Goal: Transaction & Acquisition: Book appointment/travel/reservation

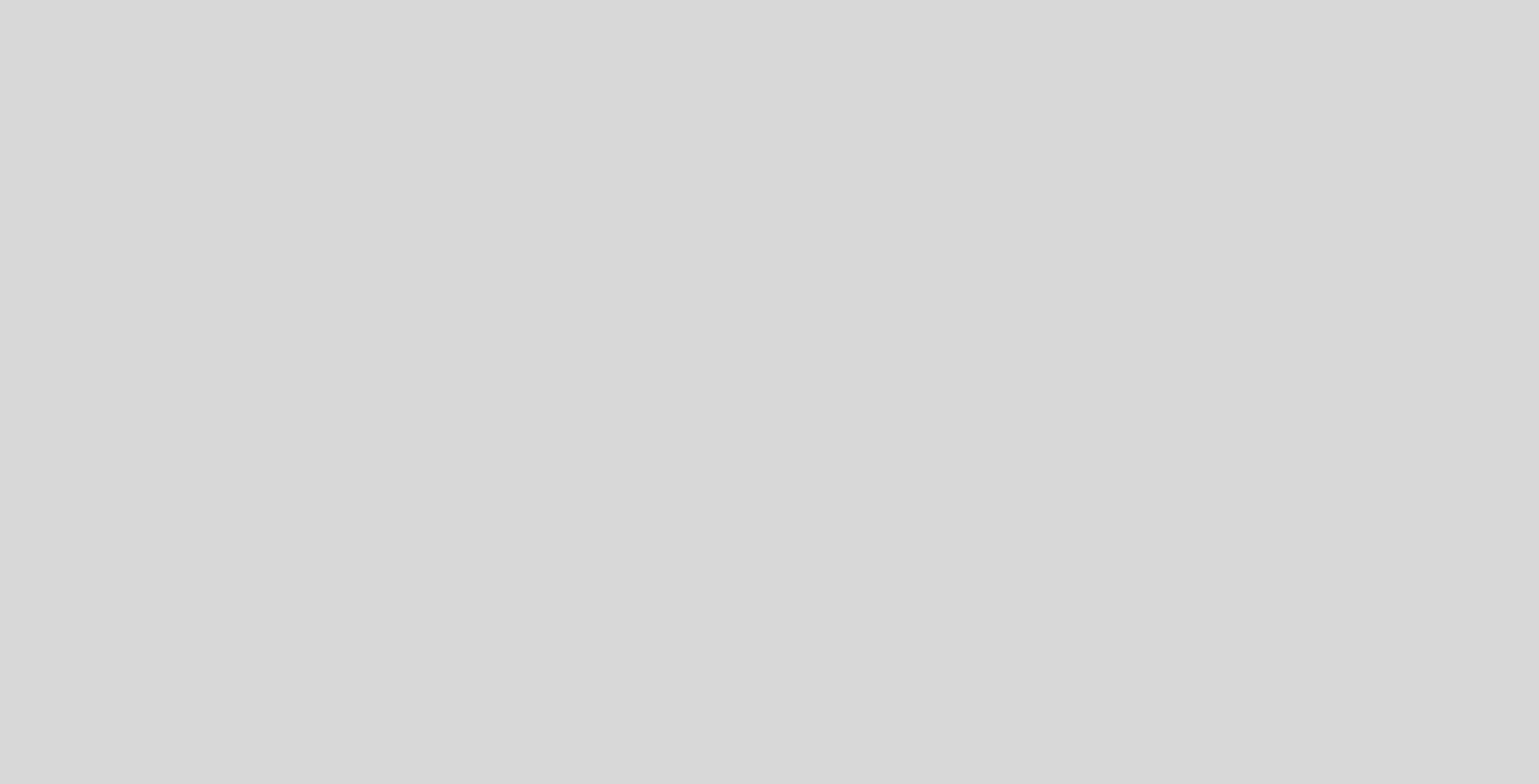
select select "es"
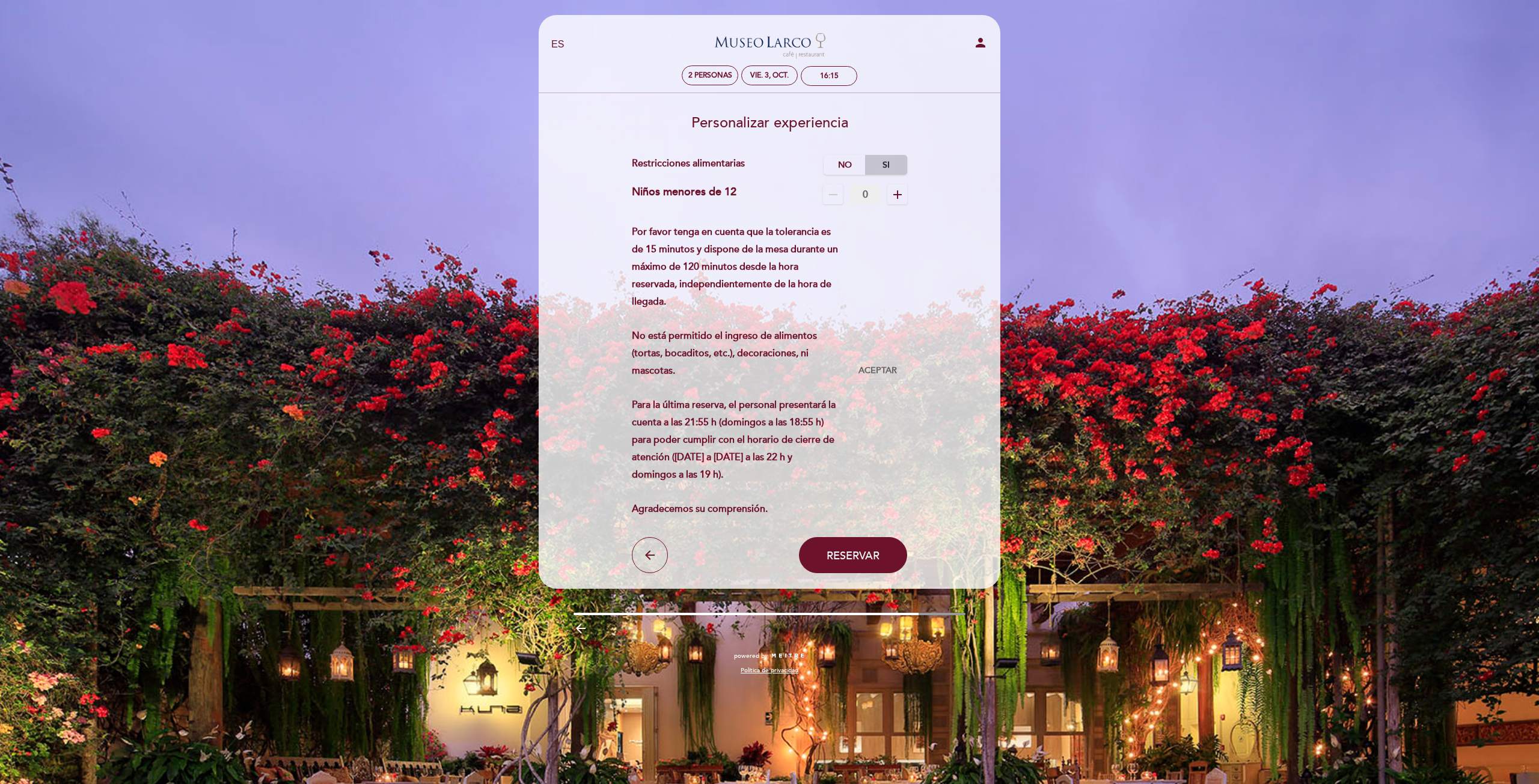
click at [873, 162] on label "Si" at bounding box center [885, 165] width 42 height 20
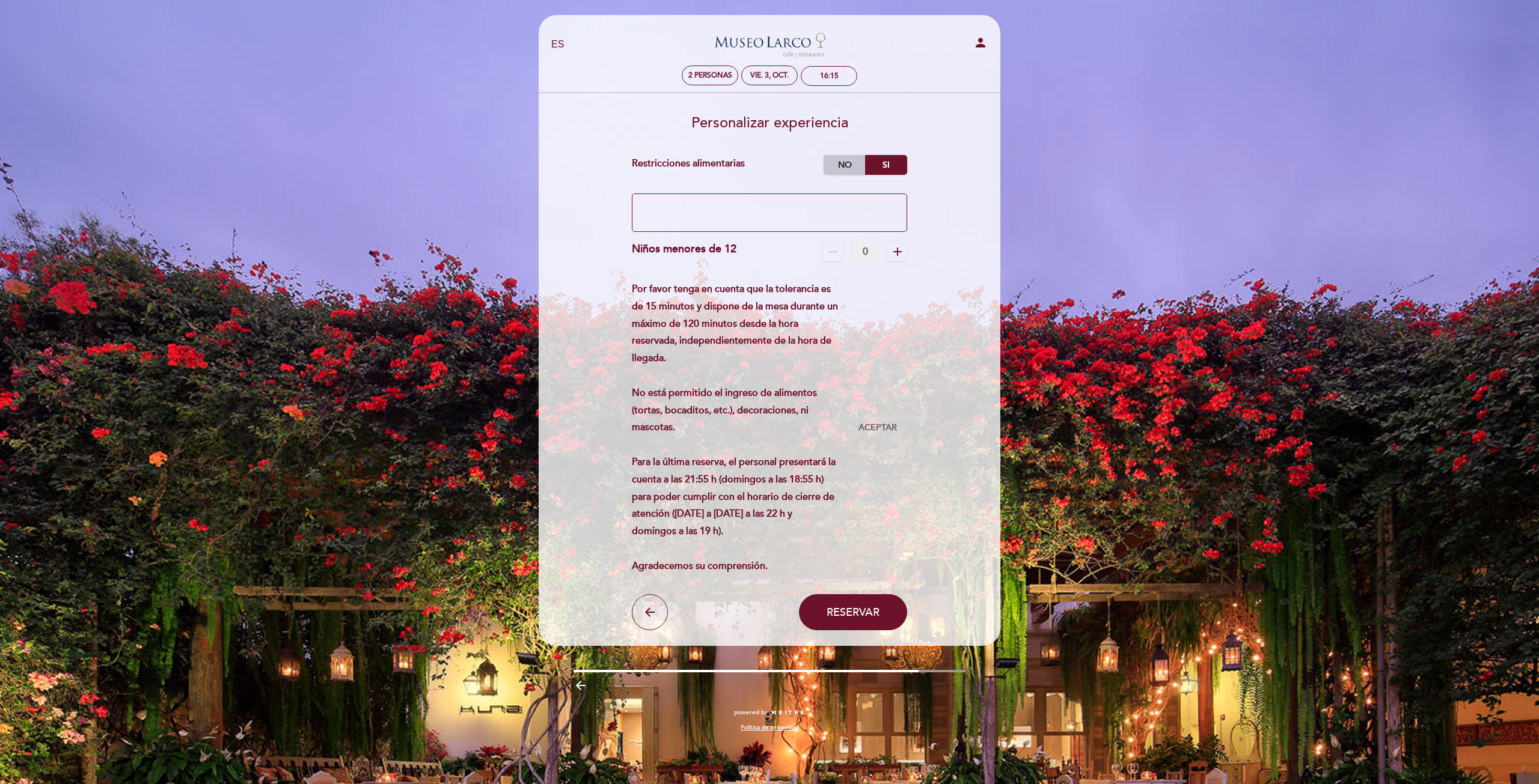
click at [855, 166] on label "No" at bounding box center [844, 165] width 42 height 20
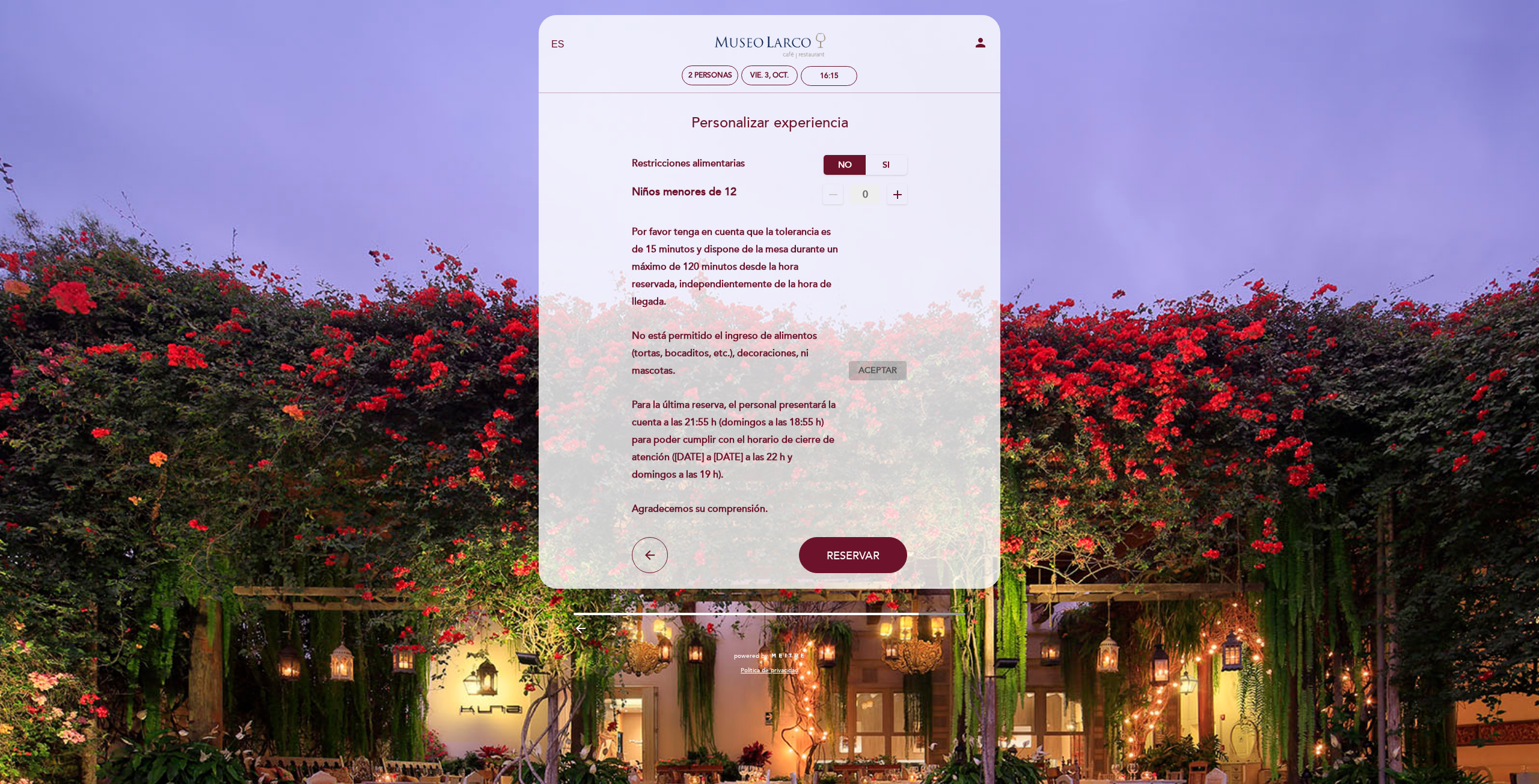
click at [870, 372] on span "Aceptar" at bounding box center [877, 371] width 39 height 13
click at [832, 554] on span "Reservar" at bounding box center [853, 555] width 53 height 13
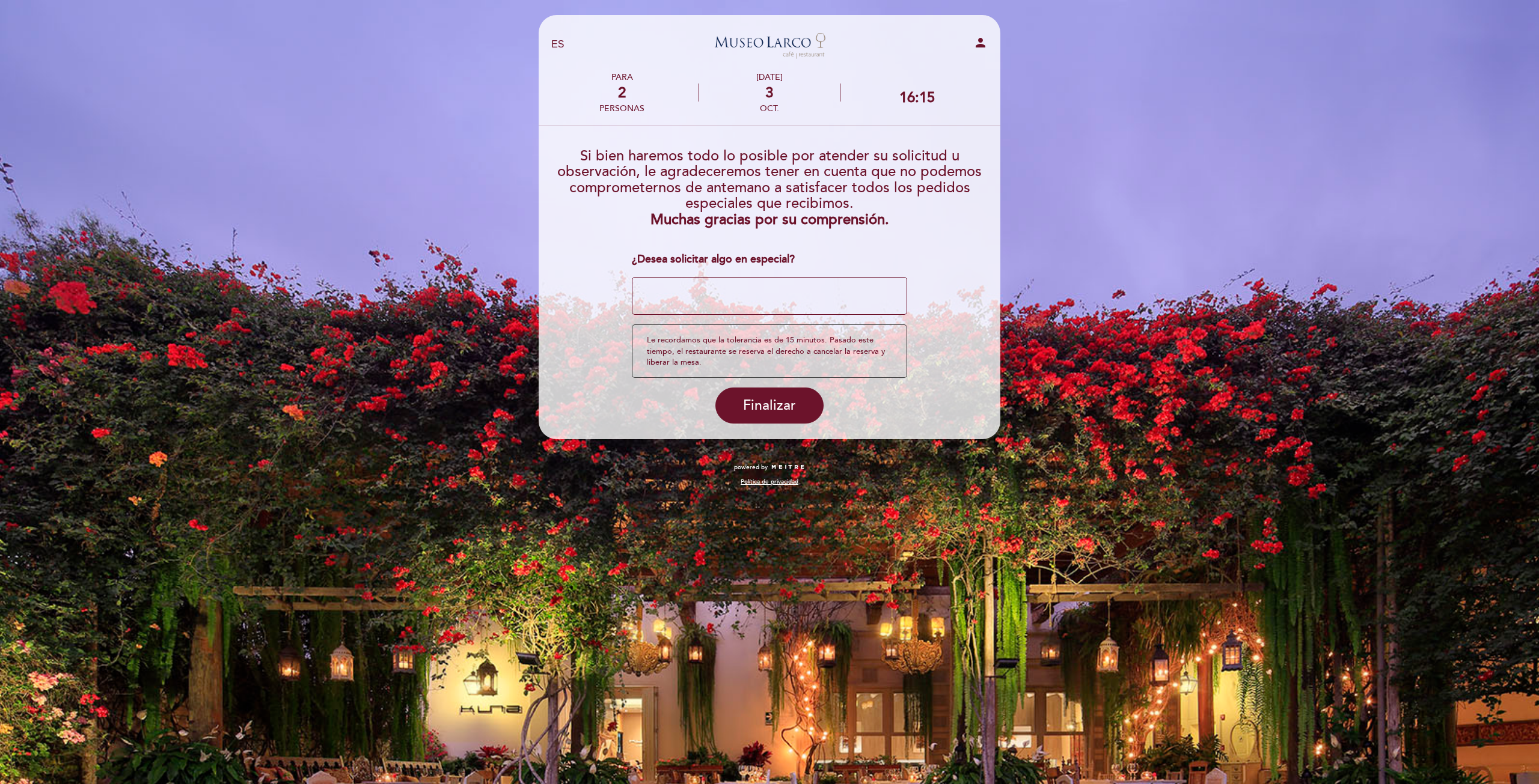
click at [774, 294] on textarea at bounding box center [770, 296] width 276 height 39
click at [735, 334] on div "Le recordamos que la tolerancia es de 15 minutos. Pasado este tiempo, el restau…" at bounding box center [770, 351] width 276 height 53
click at [725, 300] on textarea at bounding box center [770, 296] width 276 height 39
type textarea "p"
click at [754, 410] on span "Finalizar" at bounding box center [769, 405] width 53 height 17
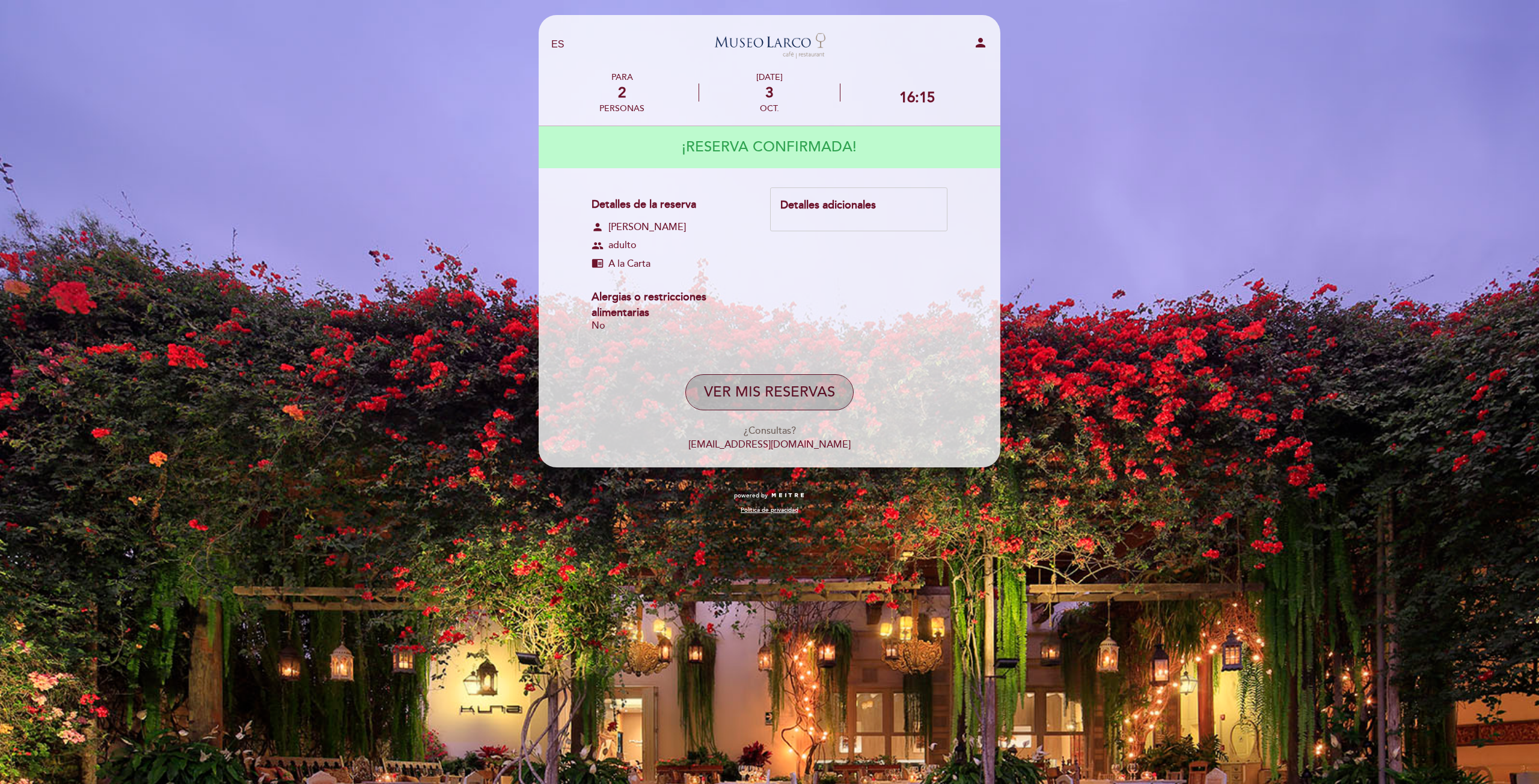
click at [781, 380] on button "VER MIS RESERVAS" at bounding box center [769, 393] width 168 height 36
select select "es"
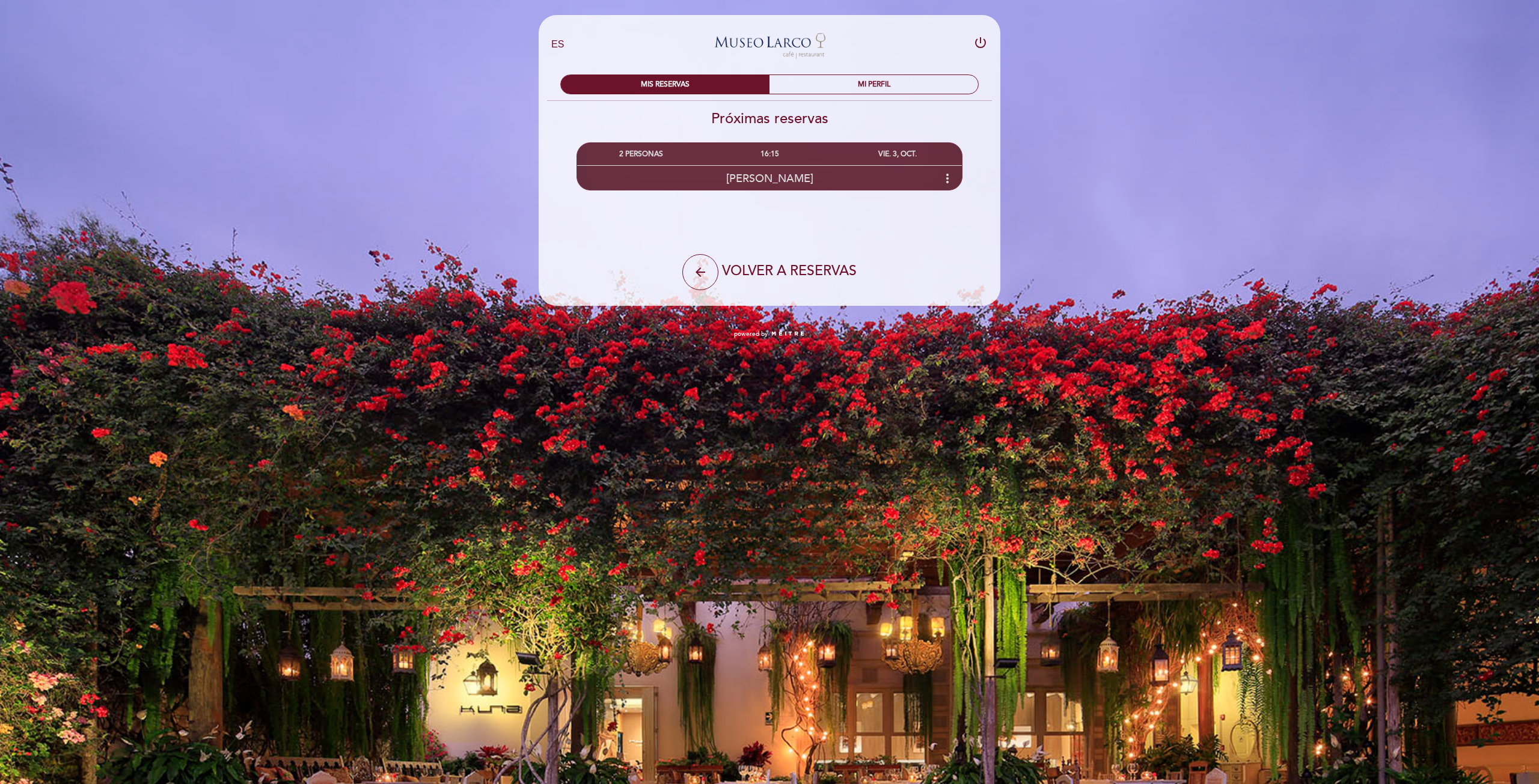
click at [813, 180] on span "[PERSON_NAME]" at bounding box center [770, 178] width 87 height 13
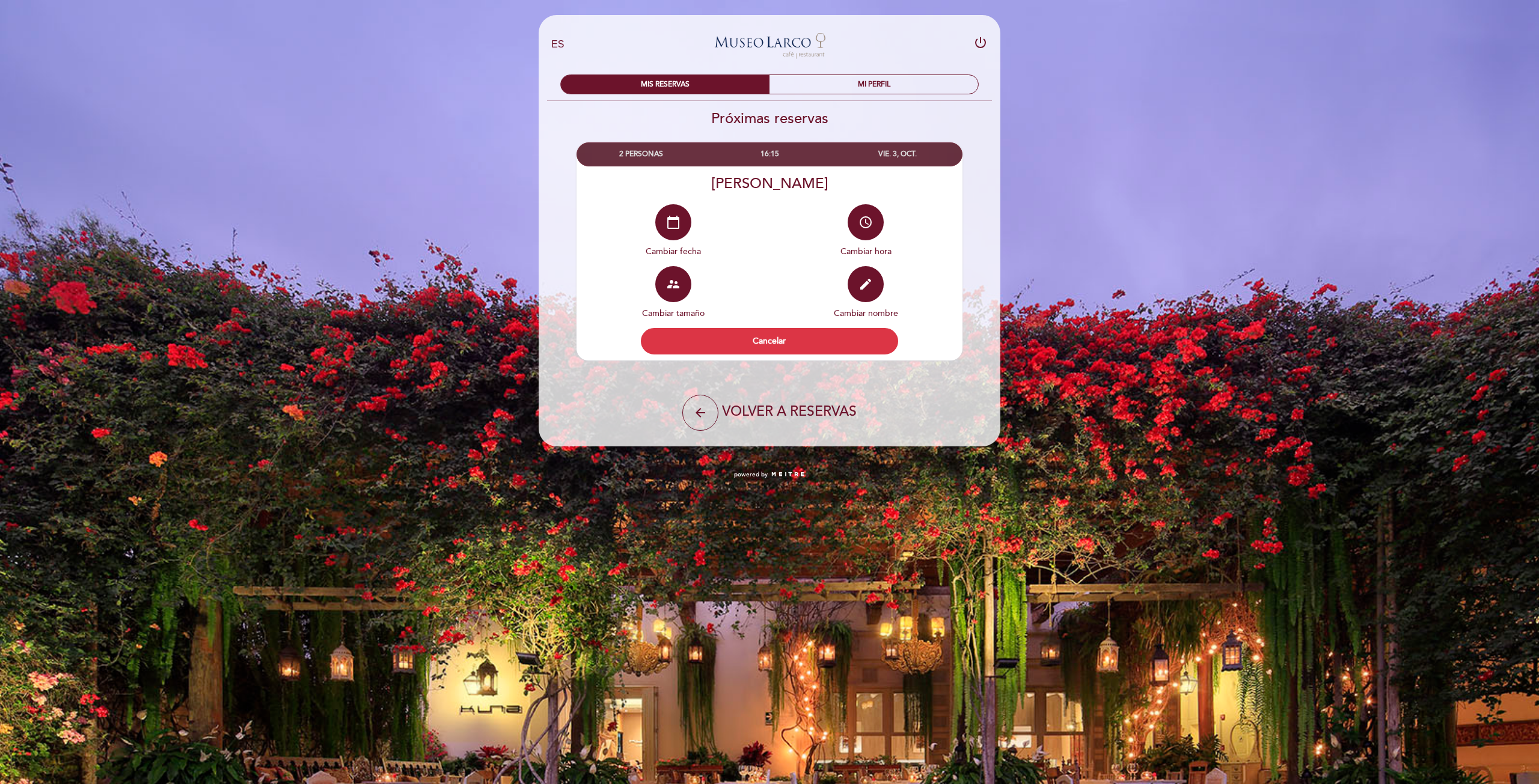
select select "es"
